Goal: Communication & Community: Answer question/provide support

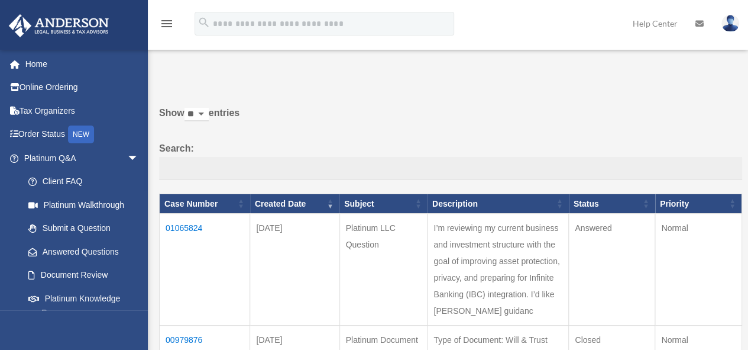
click at [180, 223] on td "01065824" at bounding box center [205, 270] width 91 height 112
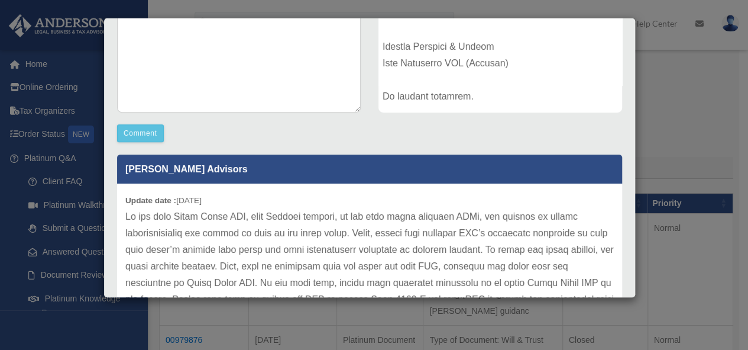
scroll to position [237, 0]
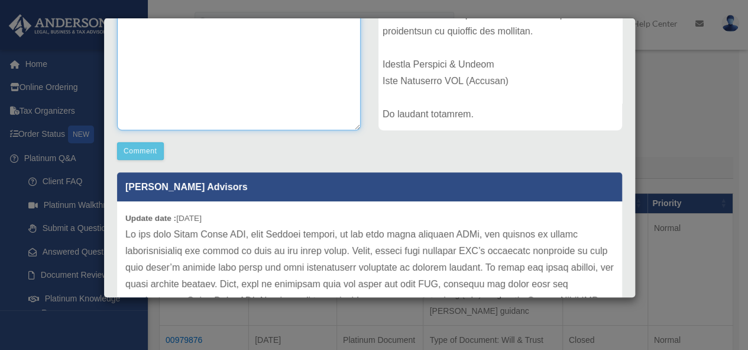
click at [247, 102] on textarea at bounding box center [239, 42] width 244 height 178
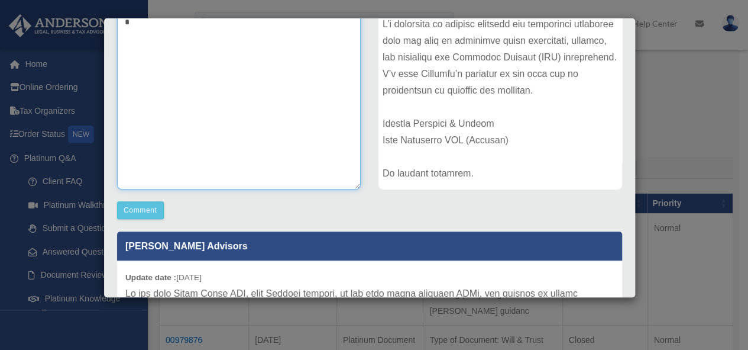
scroll to position [176, 0]
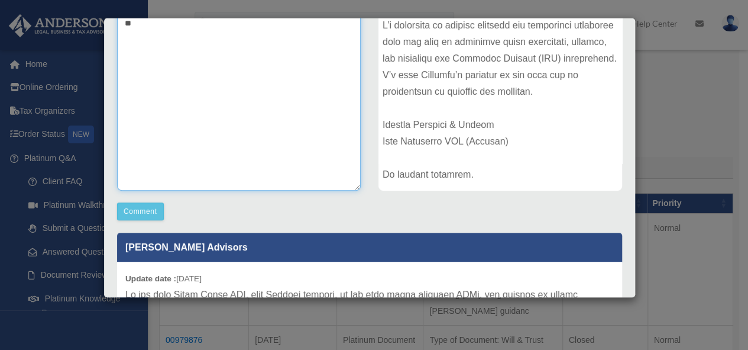
type textarea "*"
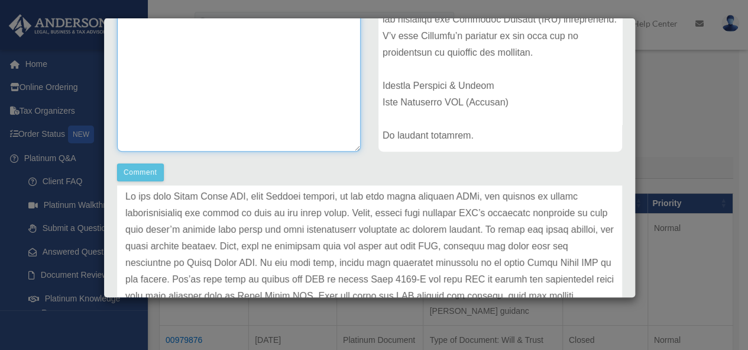
scroll to position [234, 0]
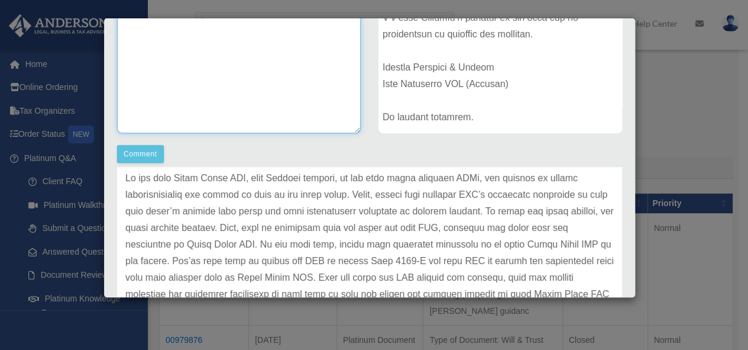
type textarea "**********"
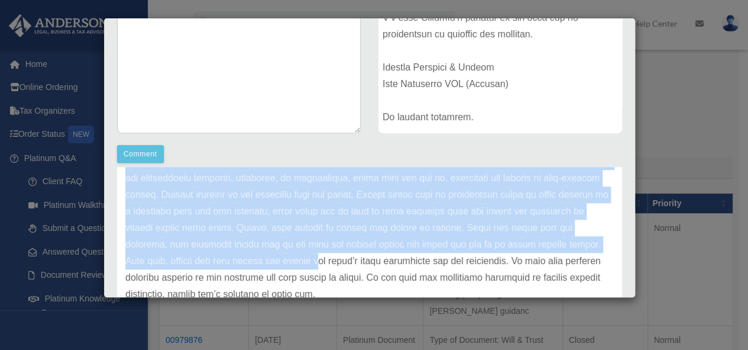
scroll to position [592, 0]
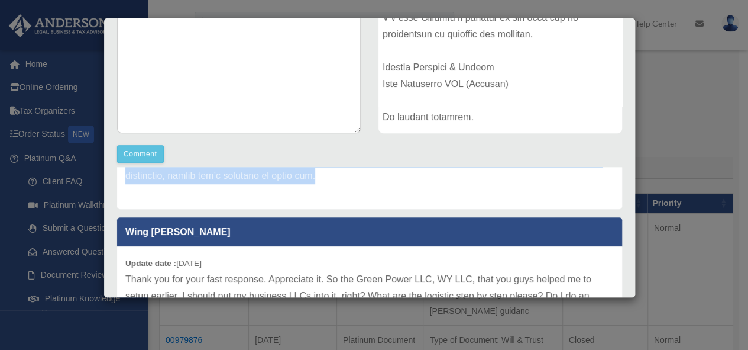
drag, startPoint x: 123, startPoint y: 175, endPoint x: 592, endPoint y: 180, distance: 468.7
copy p "If you want Green Power LLC, your Wyoming company, to own your other business L…"
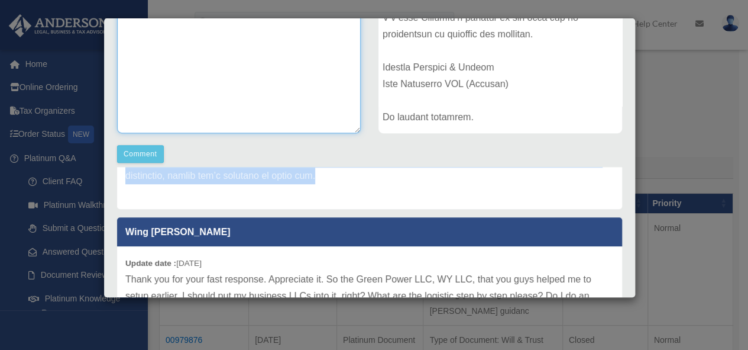
click at [159, 91] on textarea "**********" at bounding box center [239, 45] width 244 height 178
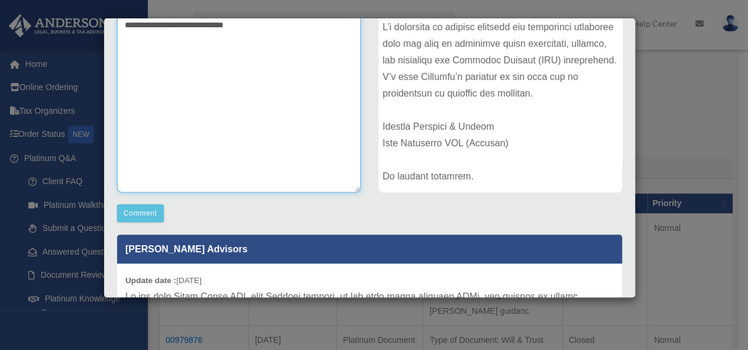
scroll to position [293, 0]
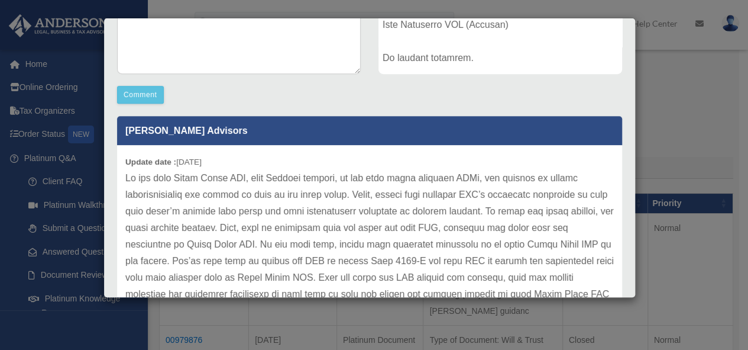
click at [646, 47] on div "Case Detail × Platinum LLC Question Case Number 01065824 Created Date August 4,…" at bounding box center [374, 175] width 748 height 350
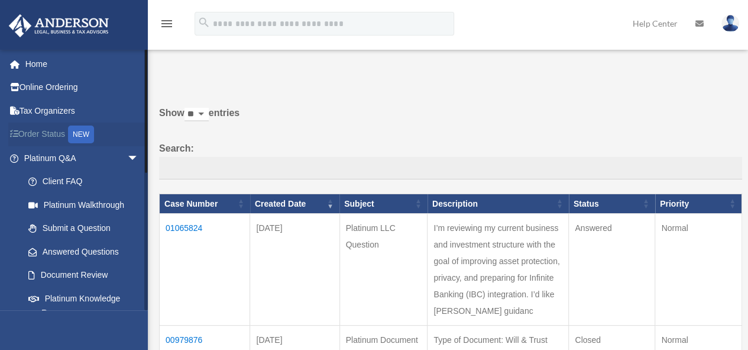
click at [108, 128] on link "Order Status NEW" at bounding box center [82, 134] width 149 height 24
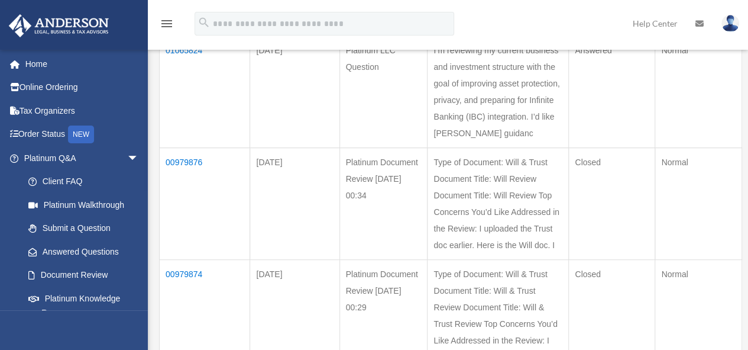
scroll to position [237, 0]
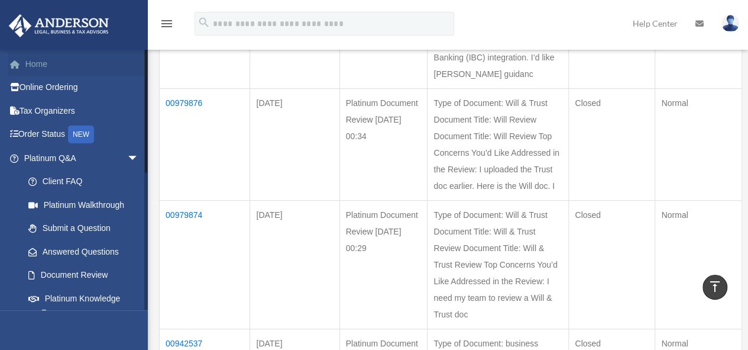
click at [50, 63] on link "Home" at bounding box center [82, 64] width 149 height 24
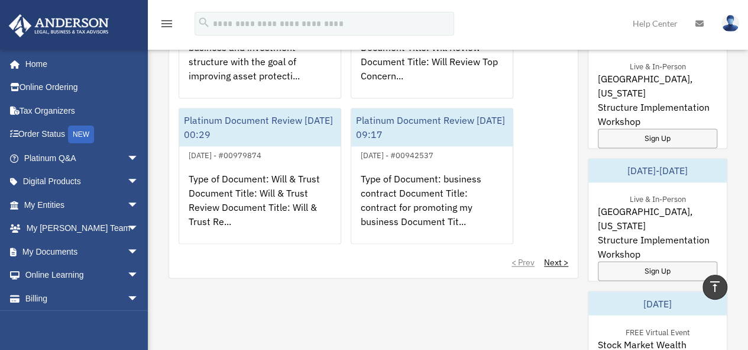
scroll to position [888, 0]
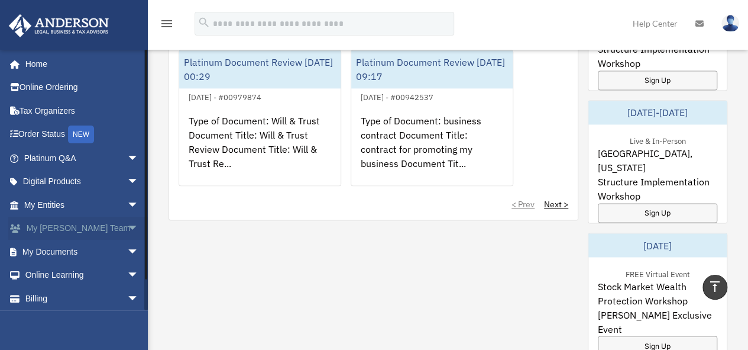
click at [127, 228] on span "arrow_drop_down" at bounding box center [139, 229] width 24 height 24
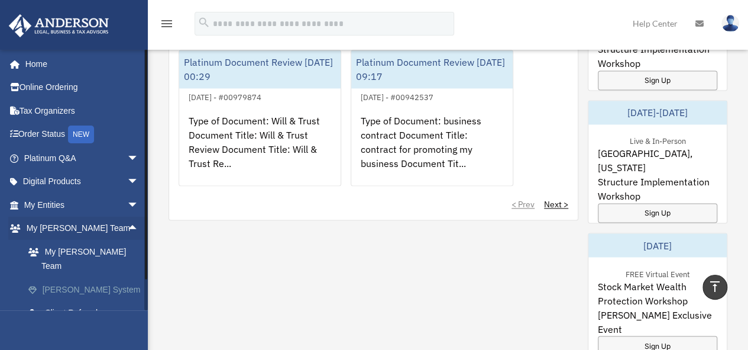
click at [113, 278] on link "[PERSON_NAME] System" at bounding box center [87, 290] width 140 height 24
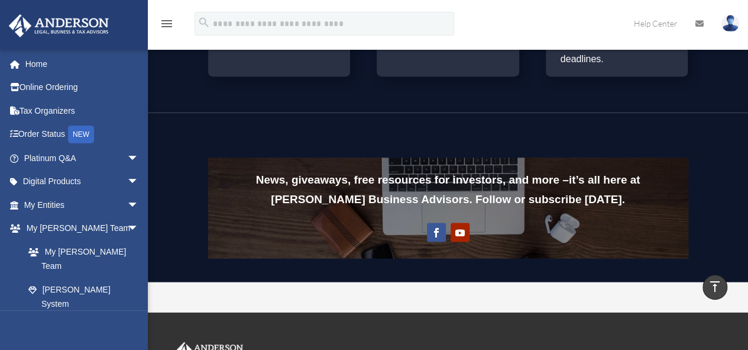
scroll to position [947, 0]
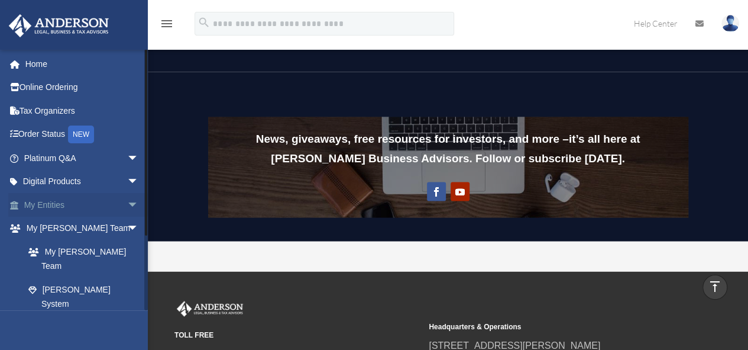
click at [127, 200] on span "arrow_drop_down" at bounding box center [139, 205] width 24 height 24
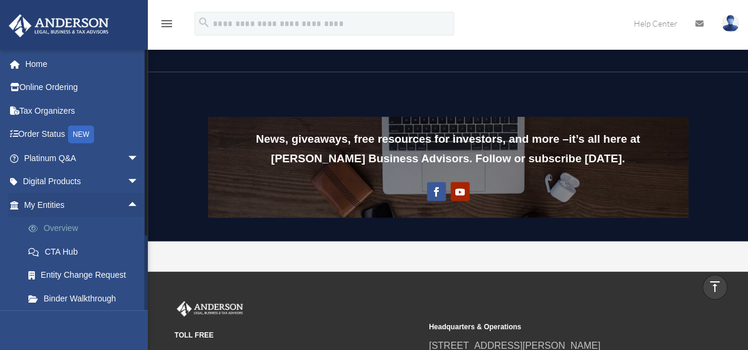
click at [78, 227] on link "Overview" at bounding box center [87, 229] width 140 height 24
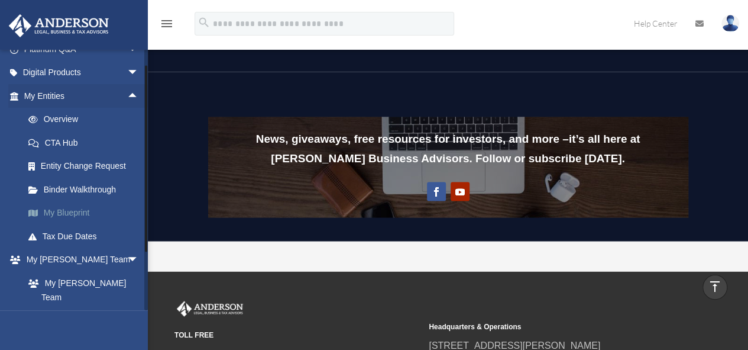
scroll to position [118, 0]
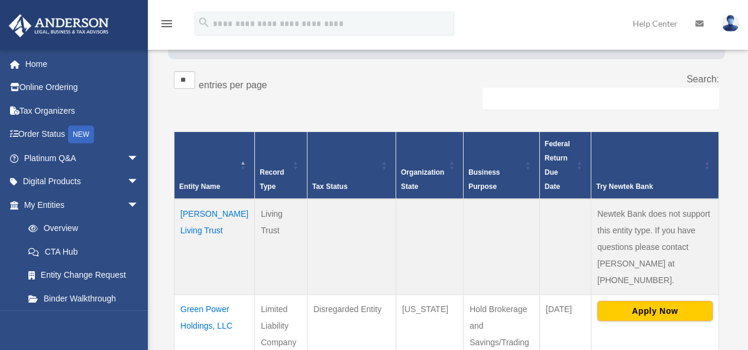
scroll to position [178, 0]
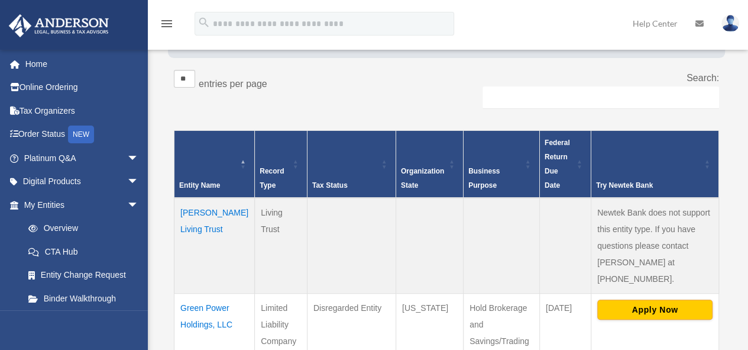
click at [192, 198] on td "[PERSON_NAME] Living Trust" at bounding box center [215, 246] width 80 height 96
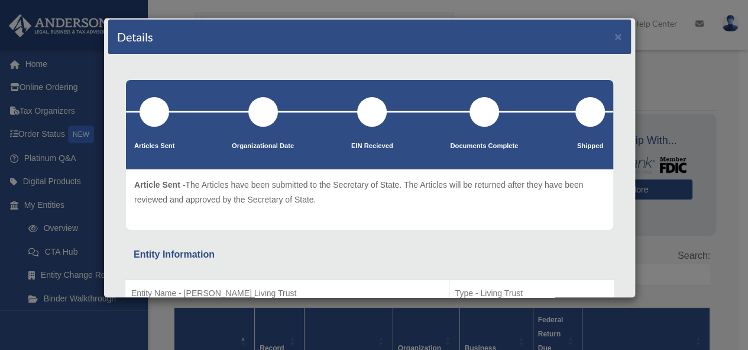
scroll to position [0, 0]
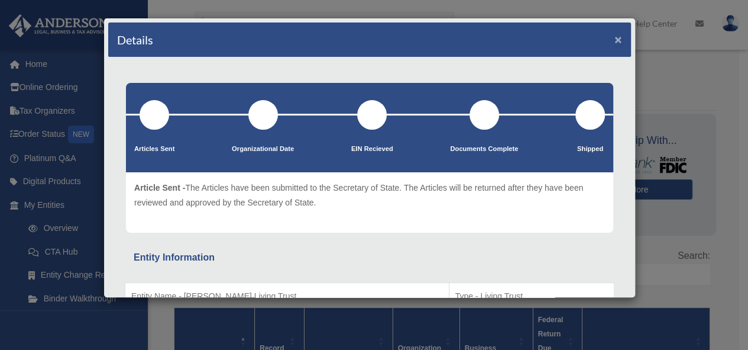
click at [615, 37] on button "×" at bounding box center [619, 39] width 8 height 12
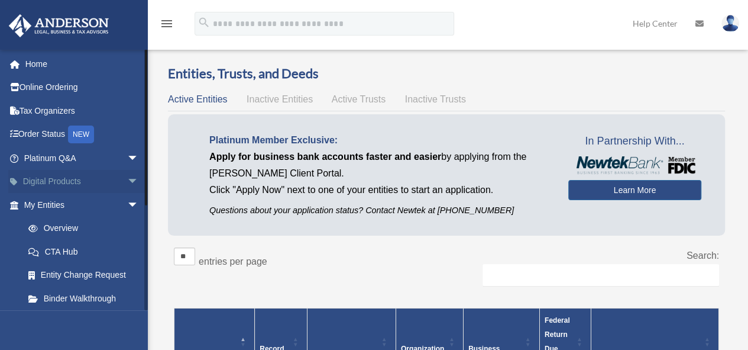
click at [111, 180] on link "Digital Products arrow_drop_down" at bounding box center [82, 182] width 149 height 24
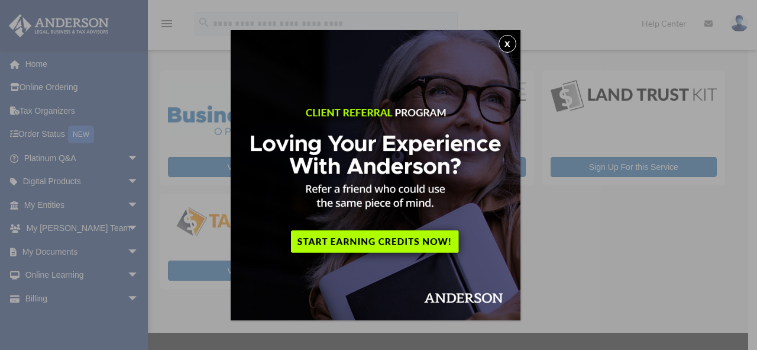
click at [515, 40] on button "x" at bounding box center [508, 44] width 18 height 18
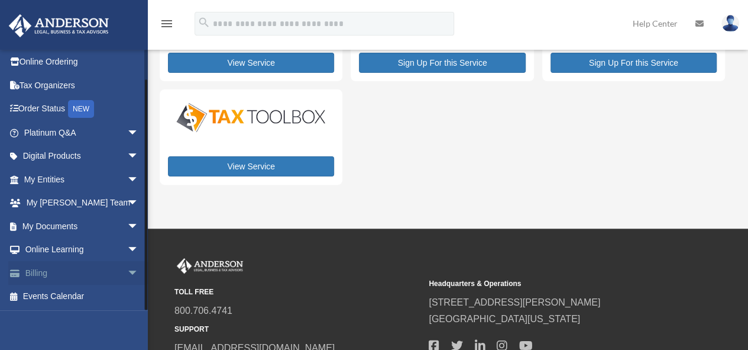
scroll to position [118, 0]
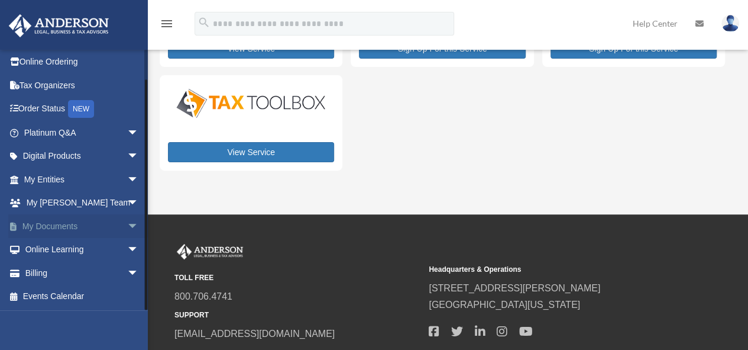
click at [127, 223] on span "arrow_drop_down" at bounding box center [139, 226] width 24 height 24
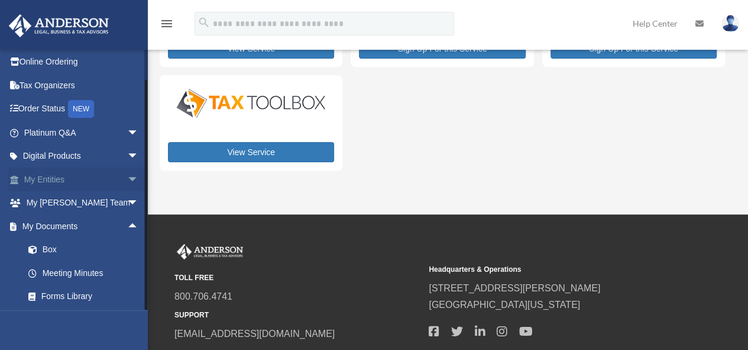
click at [127, 178] on span "arrow_drop_down" at bounding box center [139, 179] width 24 height 24
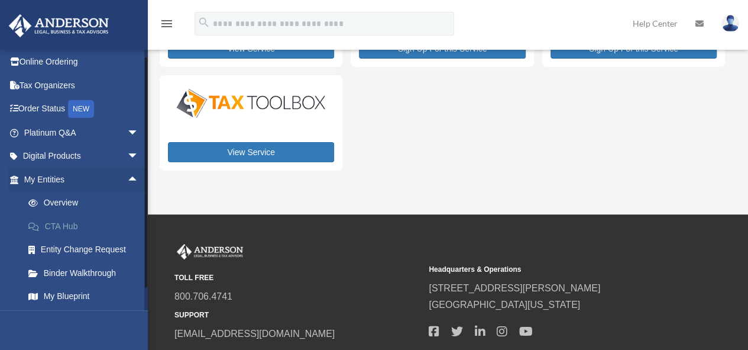
scroll to position [85, 0]
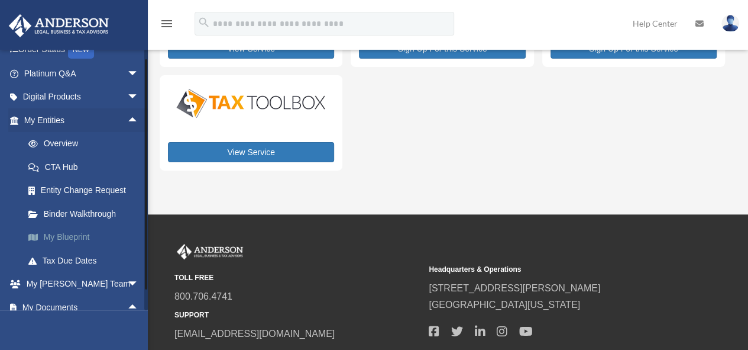
click at [89, 241] on link "My Blueprint" at bounding box center [87, 237] width 140 height 24
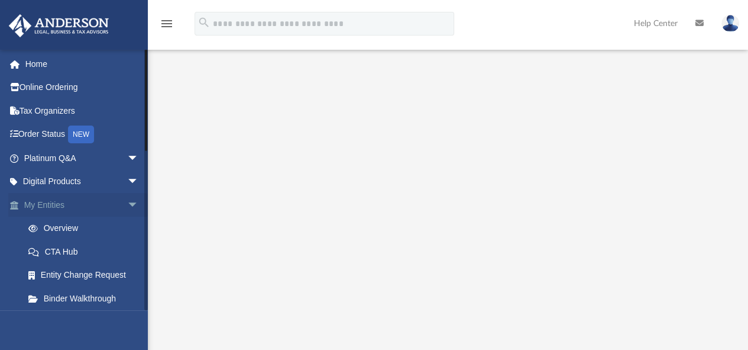
scroll to position [237, 0]
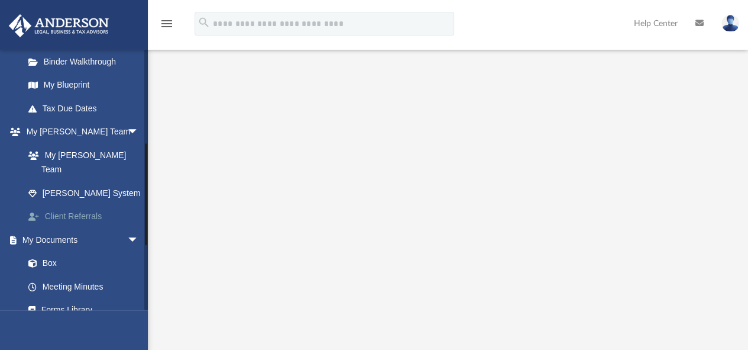
click at [98, 205] on link "Client Referrals" at bounding box center [87, 217] width 140 height 24
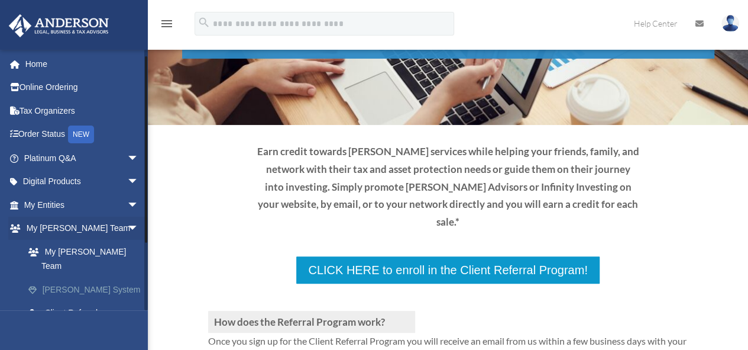
scroll to position [59, 0]
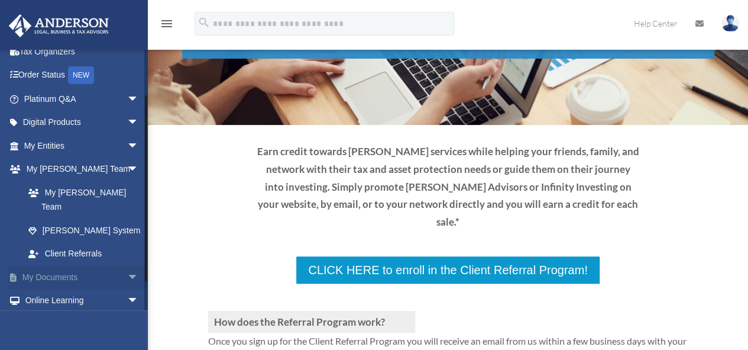
click at [114, 265] on link "My Documents arrow_drop_down" at bounding box center [82, 277] width 149 height 24
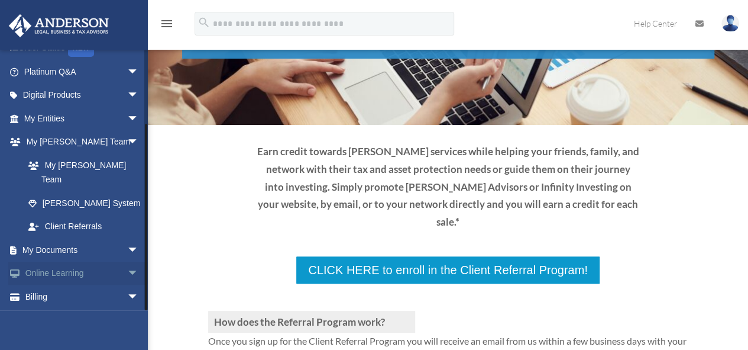
scroll to position [96, 0]
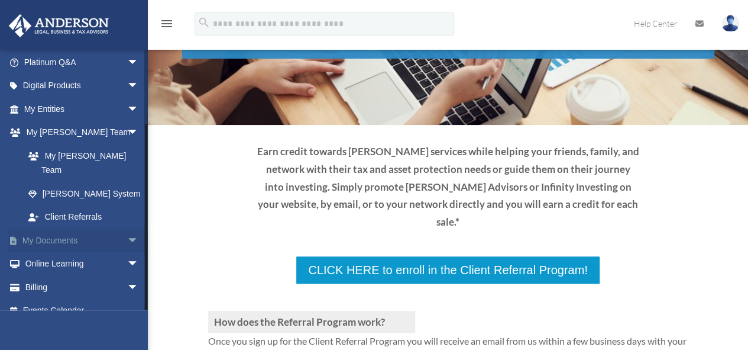
click at [127, 228] on span "arrow_drop_down" at bounding box center [139, 240] width 24 height 24
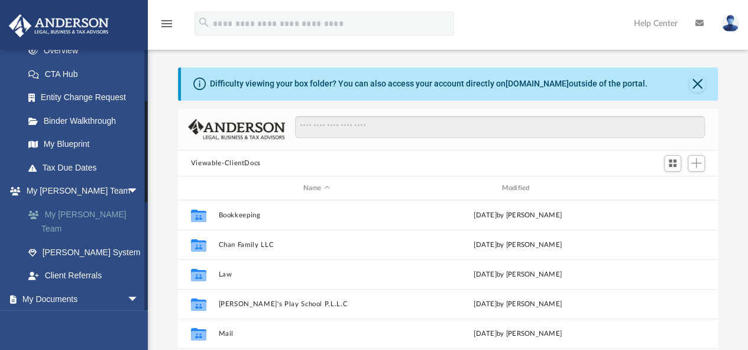
scroll to position [237, 0]
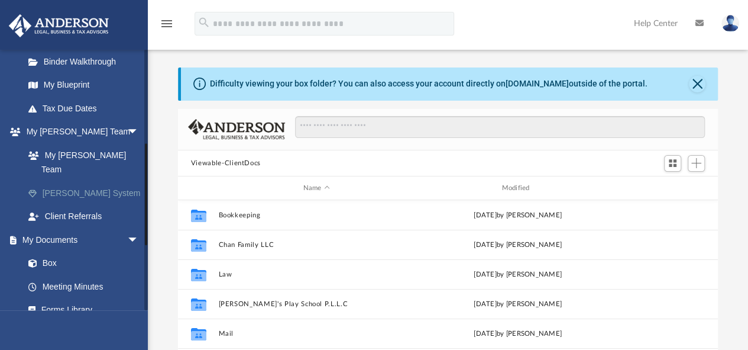
click at [109, 181] on link "[PERSON_NAME] System" at bounding box center [87, 193] width 140 height 24
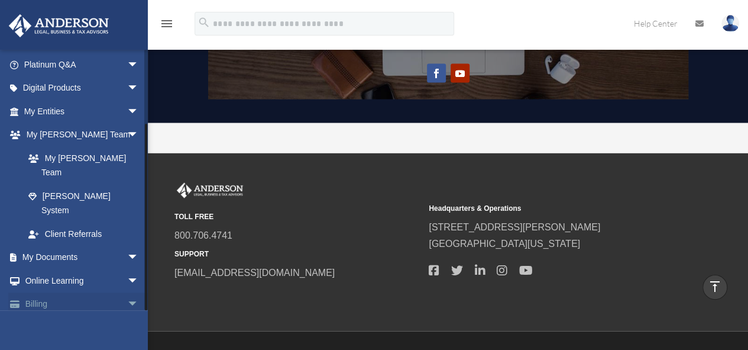
scroll to position [96, 0]
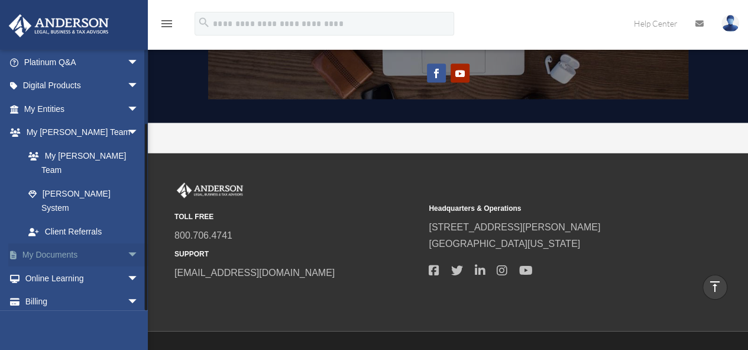
click at [127, 243] on span "arrow_drop_down" at bounding box center [139, 255] width 24 height 24
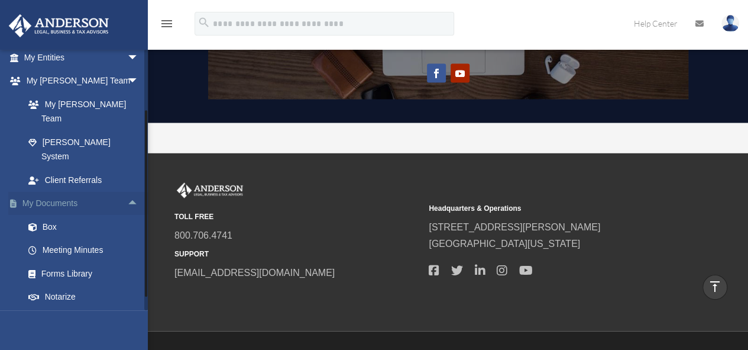
scroll to position [155, 0]
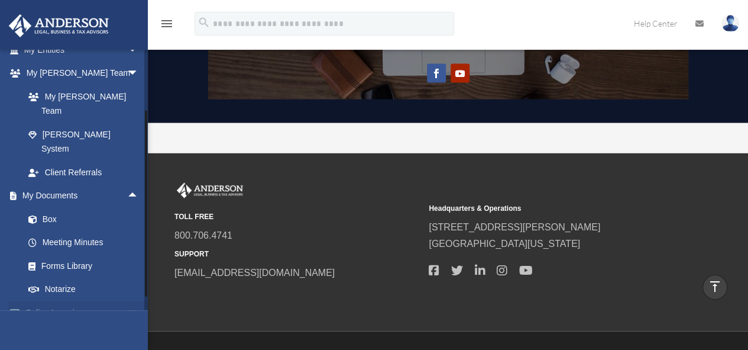
click at [127, 301] on span "arrow_drop_down" at bounding box center [139, 313] width 24 height 24
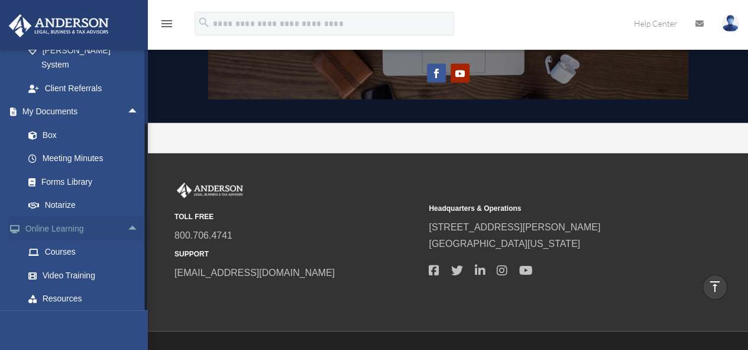
scroll to position [259, 0]
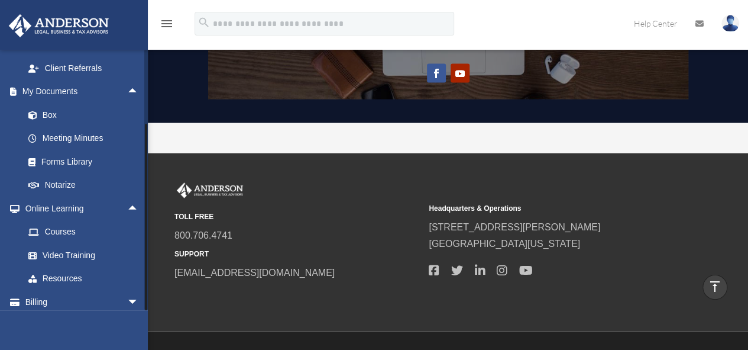
click at [93, 314] on link "Events Calendar" at bounding box center [82, 326] width 149 height 24
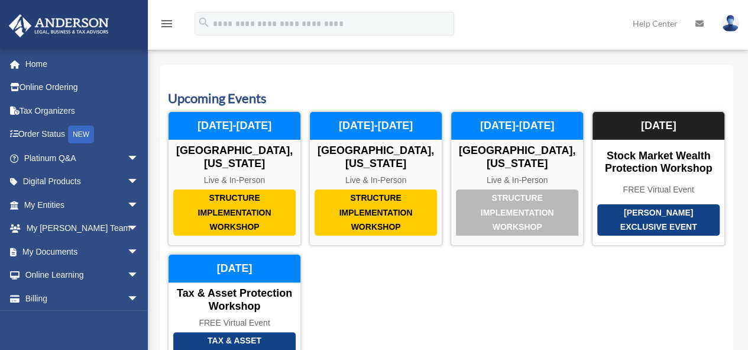
scroll to position [178, 0]
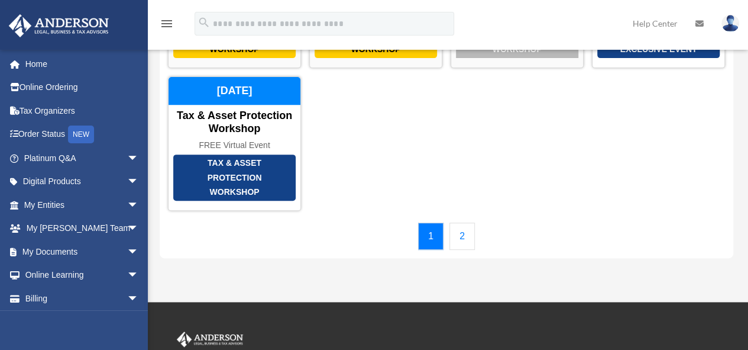
click at [468, 222] on link "2" at bounding box center [462, 235] width 25 height 27
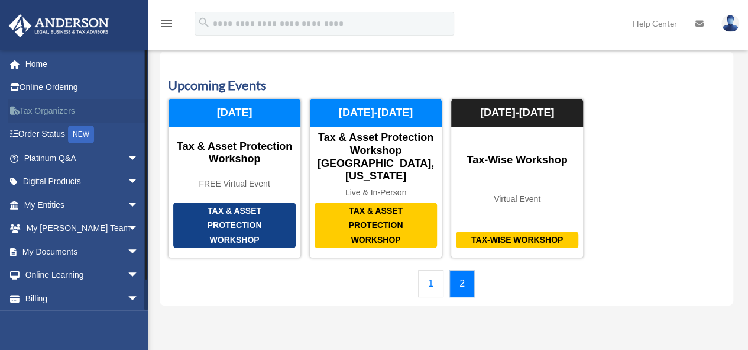
scroll to position [0, 0]
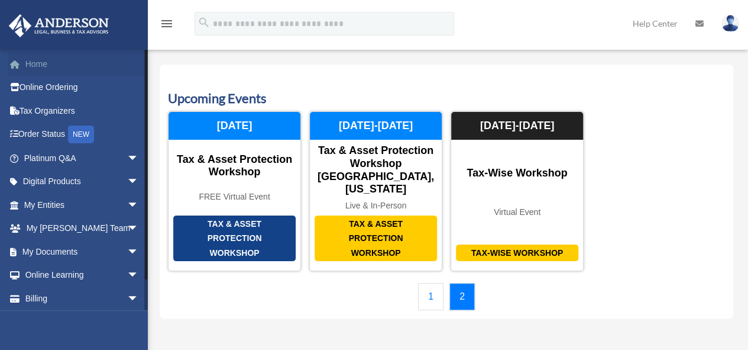
click at [60, 67] on link "Home" at bounding box center [82, 64] width 149 height 24
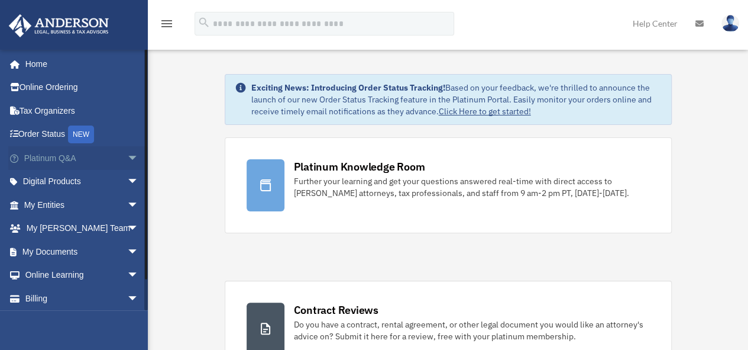
click at [127, 160] on span "arrow_drop_down" at bounding box center [139, 158] width 24 height 24
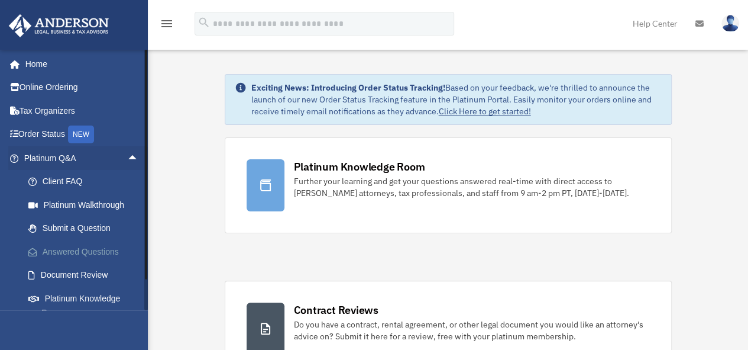
click at [109, 244] on link "Answered Questions" at bounding box center [87, 252] width 140 height 24
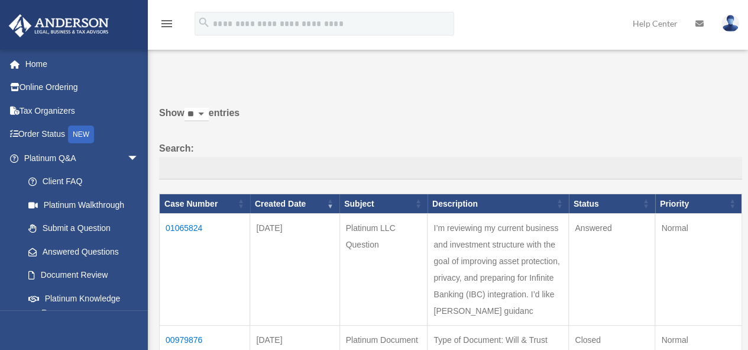
click at [198, 229] on td "01065824" at bounding box center [205, 270] width 91 height 112
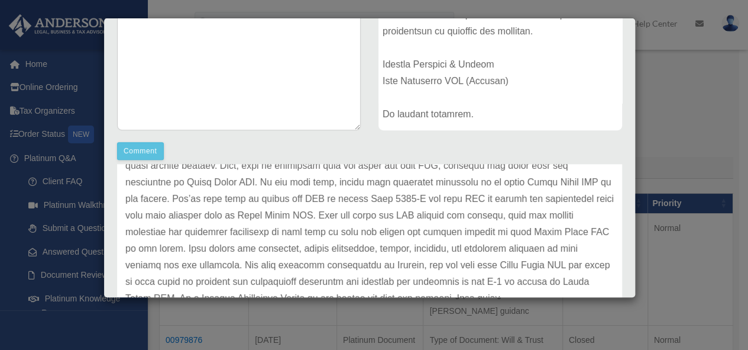
scroll to position [59, 0]
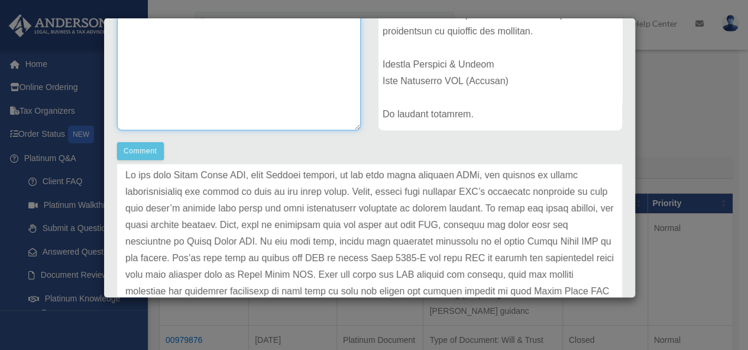
click at [272, 86] on textarea at bounding box center [239, 42] width 244 height 178
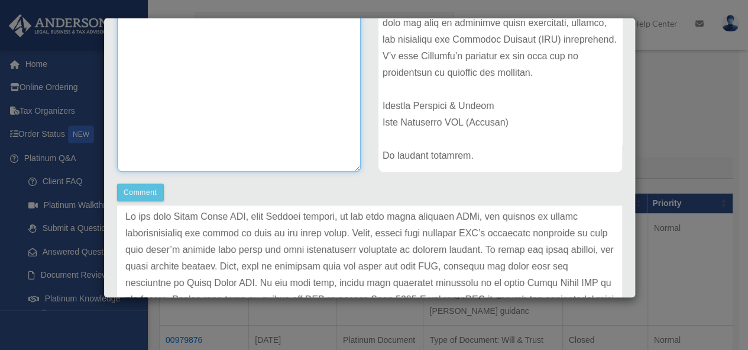
scroll to position [178, 0]
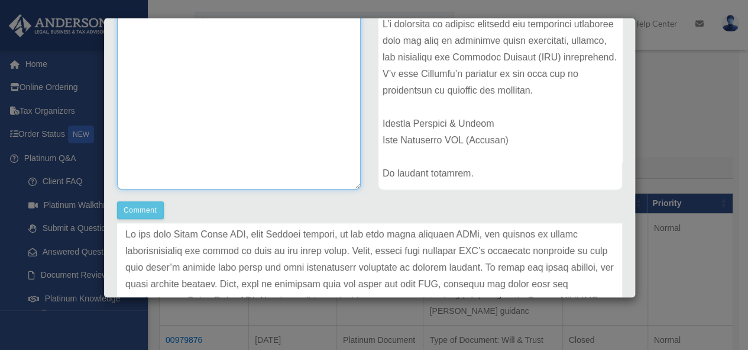
paste textarea "**********"
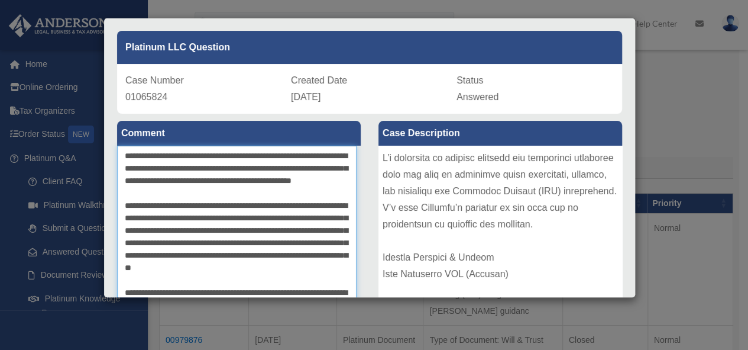
scroll to position [59, 0]
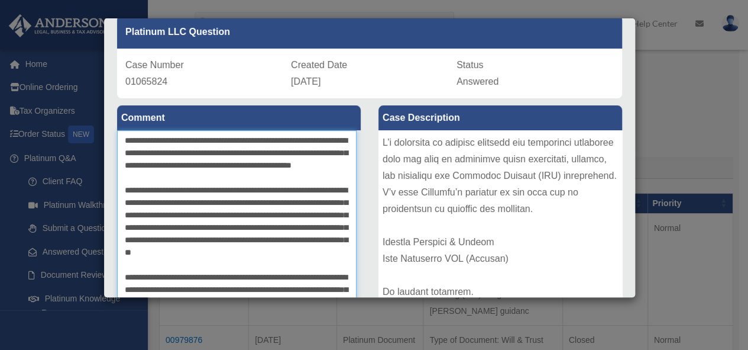
click at [127, 140] on textarea at bounding box center [237, 219] width 240 height 178
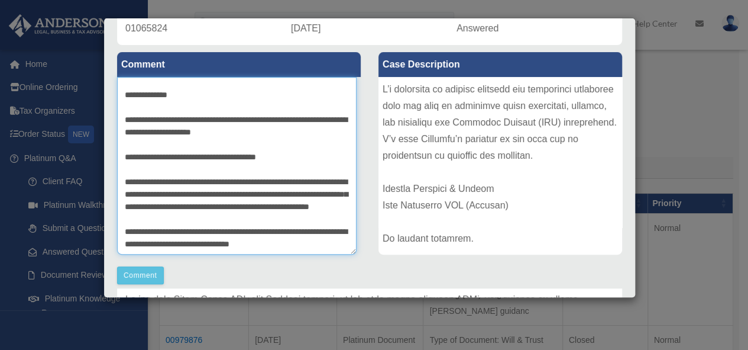
scroll to position [128, 0]
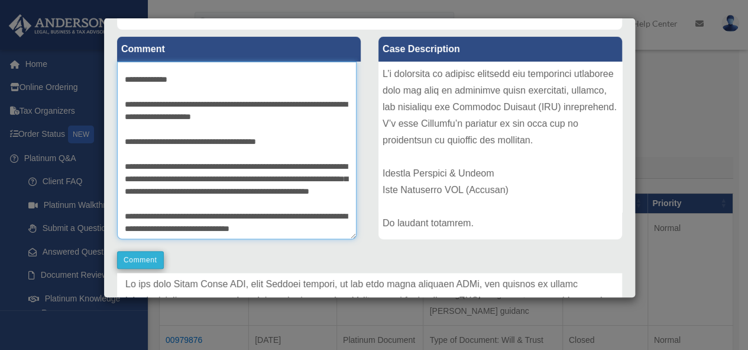
type textarea "**********"
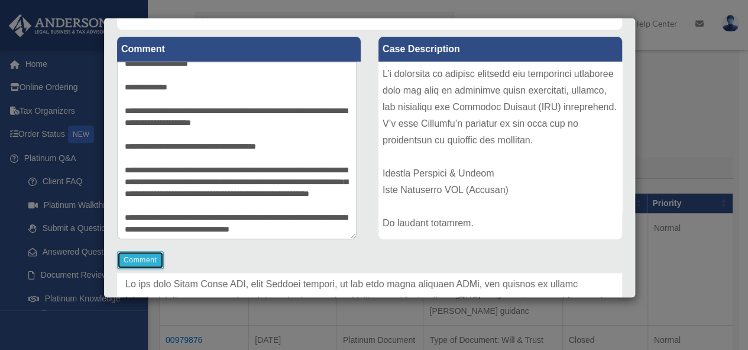
click at [143, 262] on button "Comment" at bounding box center [140, 260] width 47 height 18
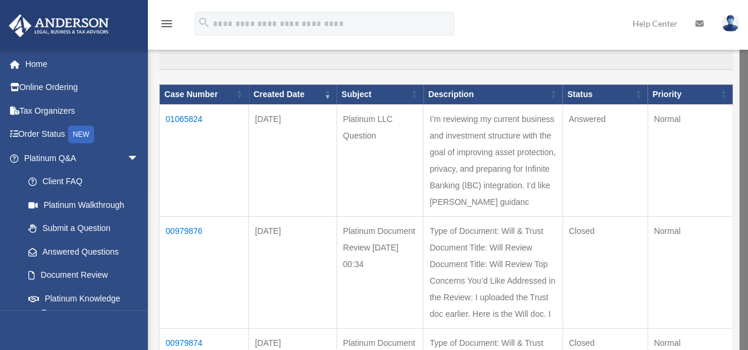
scroll to position [118, 0]
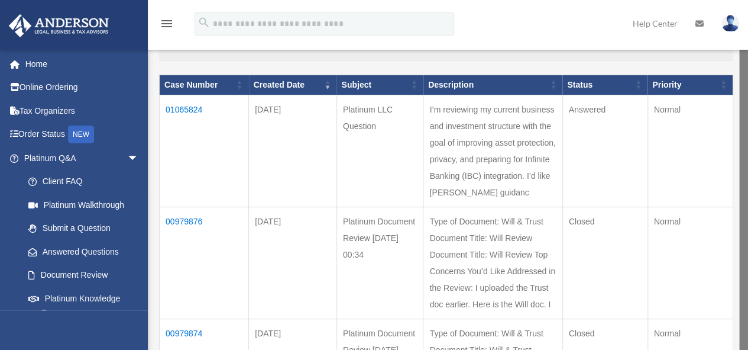
click at [179, 106] on td "01065824" at bounding box center [204, 151] width 89 height 112
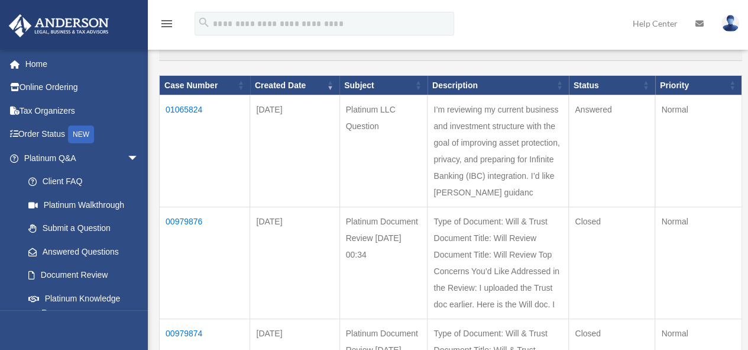
click at [186, 111] on td "01065824" at bounding box center [205, 151] width 91 height 112
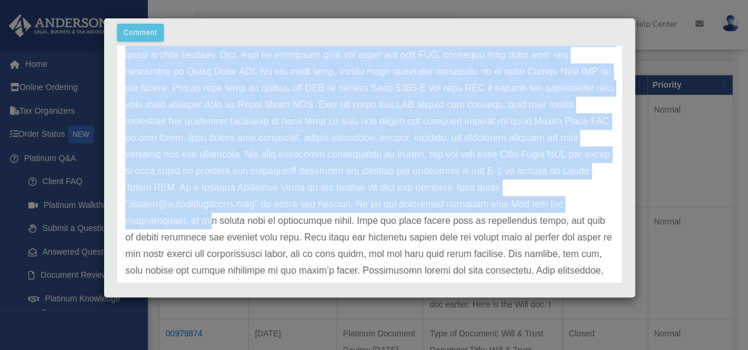
scroll to position [414, 0]
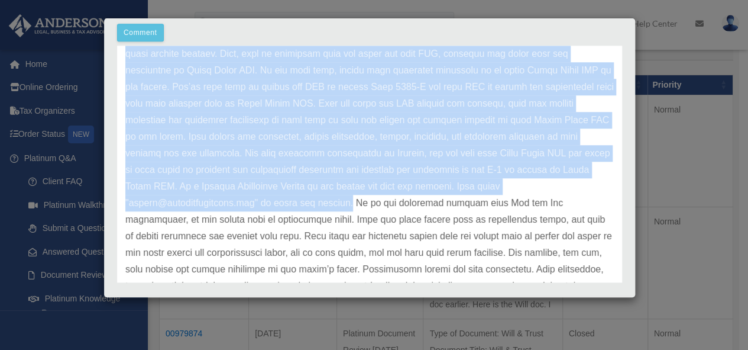
drag, startPoint x: 123, startPoint y: 122, endPoint x: 521, endPoint y: 208, distance: 406.6
click at [521, 208] on div "Update date : 08-09-2025" at bounding box center [369, 269] width 505 height 596
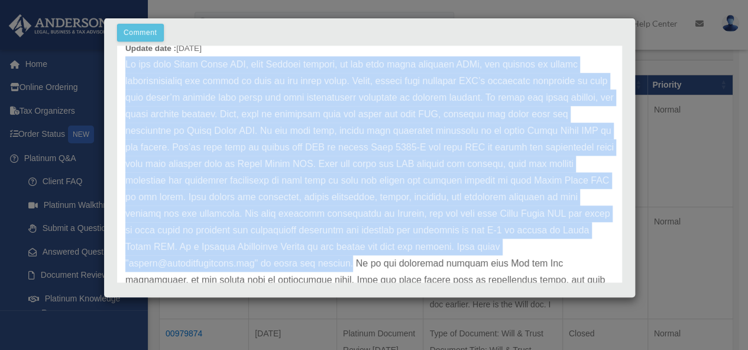
scroll to position [355, 0]
copy p "If you want Green Power LLC, your Wyoming company, to own your other business L…"
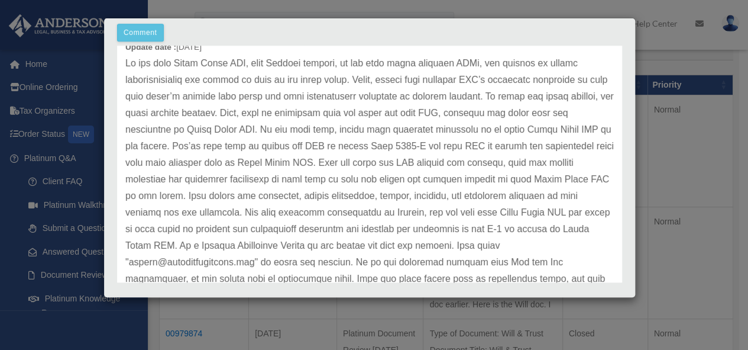
click at [667, 109] on div "Case Detail × Platinum LLC Question Case Number 01065824 Created Date August 4,…" at bounding box center [374, 175] width 748 height 350
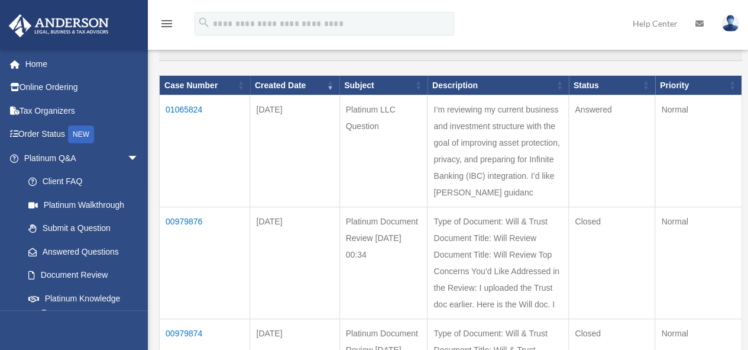
click at [194, 108] on td "01065824" at bounding box center [205, 151] width 91 height 112
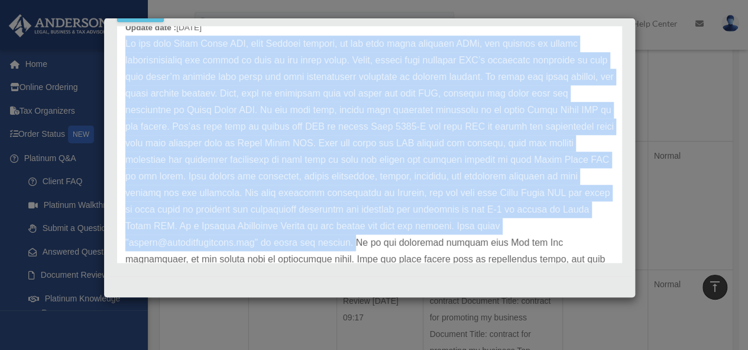
drag, startPoint x: 131, startPoint y: 105, endPoint x: 379, endPoint y: 146, distance: 250.8
click at [521, 240] on p at bounding box center [369, 309] width 489 height 547
copy p "If you want Green Power LLC, your Wyoming company, to own your other business L…"
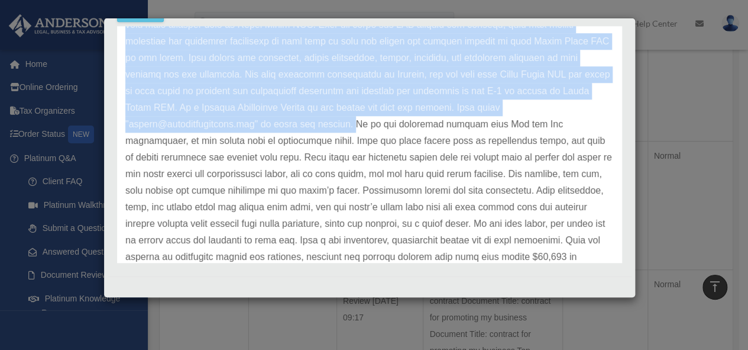
copy p "If you want Green Power LLC, your Wyoming company, to own your other business L…"
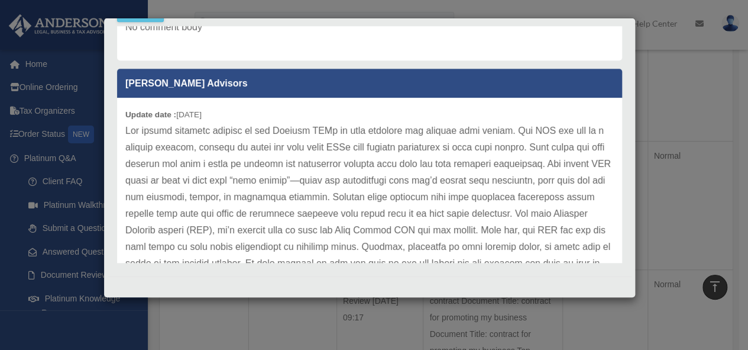
scroll to position [1183, 0]
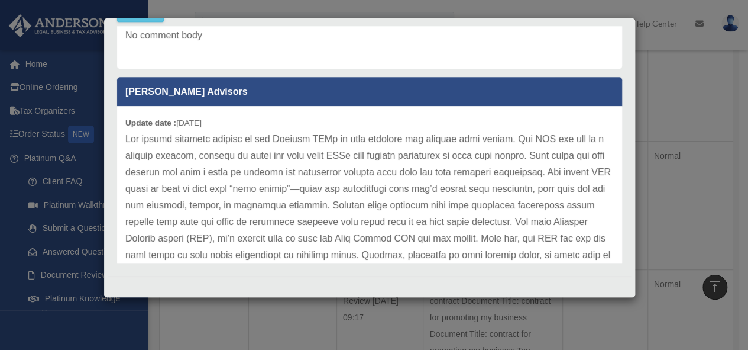
click at [641, 65] on div "Case Detail × Platinum LLC Question Case Number 01065824 Created Date August 4,…" at bounding box center [374, 175] width 748 height 350
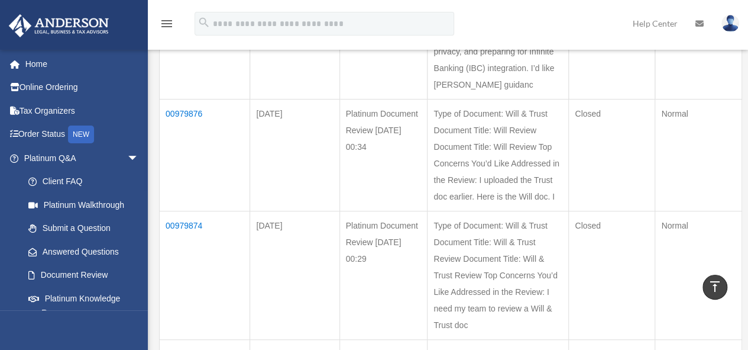
scroll to position [178, 0]
